Goal: Information Seeking & Learning: Understand process/instructions

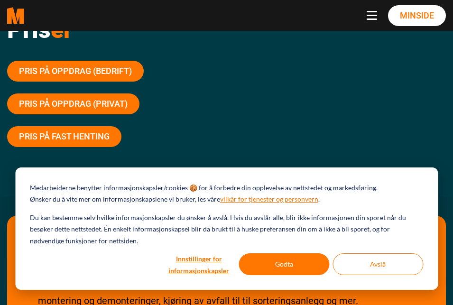
scroll to position [142, 0]
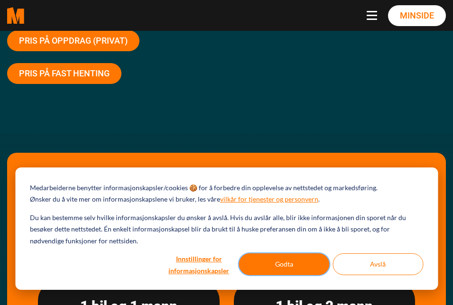
click at [277, 262] on button "Godta" at bounding box center [284, 264] width 91 height 22
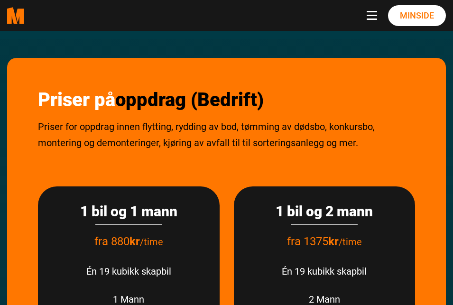
scroll to position [95, 0]
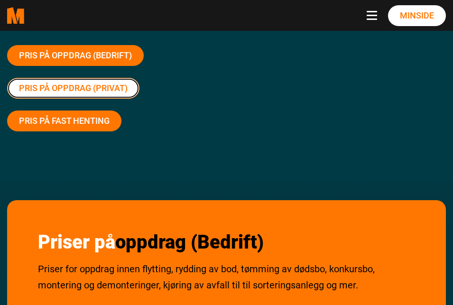
click at [83, 84] on link "Pris på oppdrag (Privat)" at bounding box center [73, 88] width 132 height 21
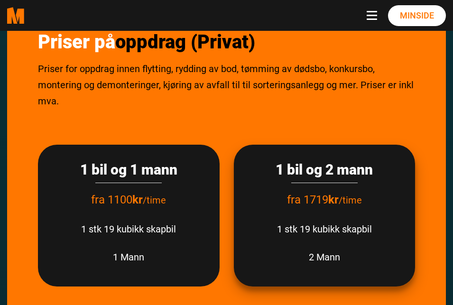
click at [381, 164] on h3 "1 bil og 2 mann" at bounding box center [324, 169] width 163 height 17
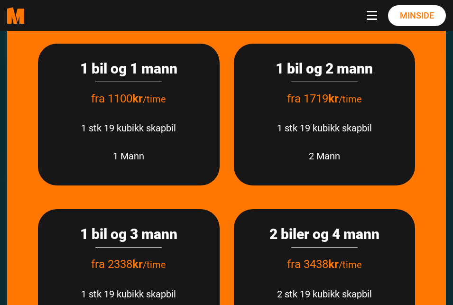
scroll to position [1488, 0]
